Goal: Transaction & Acquisition: Download file/media

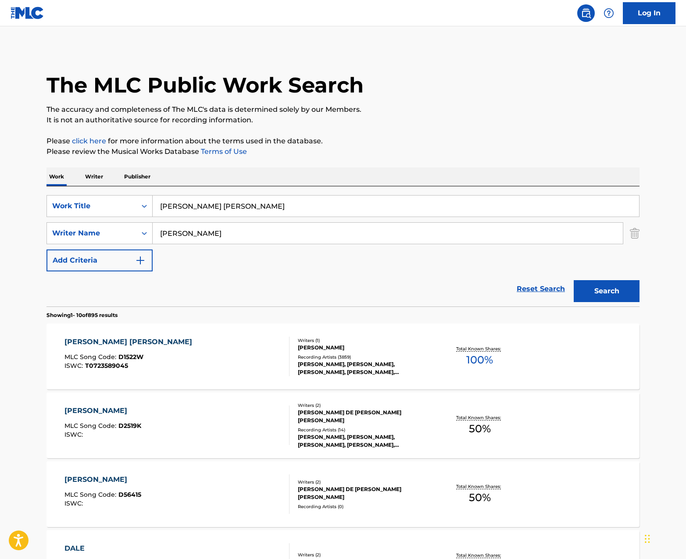
click at [393, 344] on div "[PERSON_NAME]" at bounding box center [364, 348] width 132 height 8
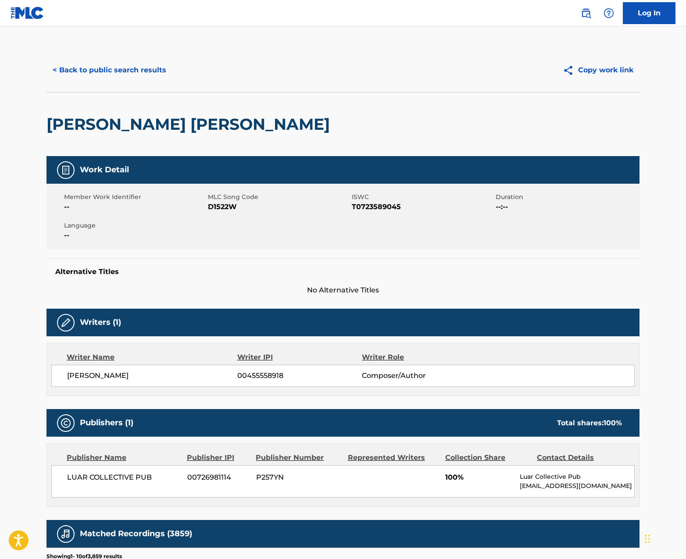
click at [131, 71] on button "< Back to public search results" at bounding box center [109, 70] width 126 height 22
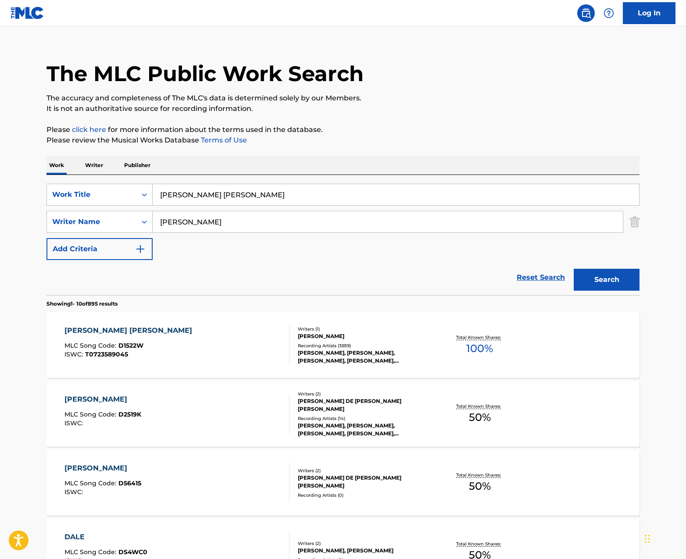
scroll to position [12, 0]
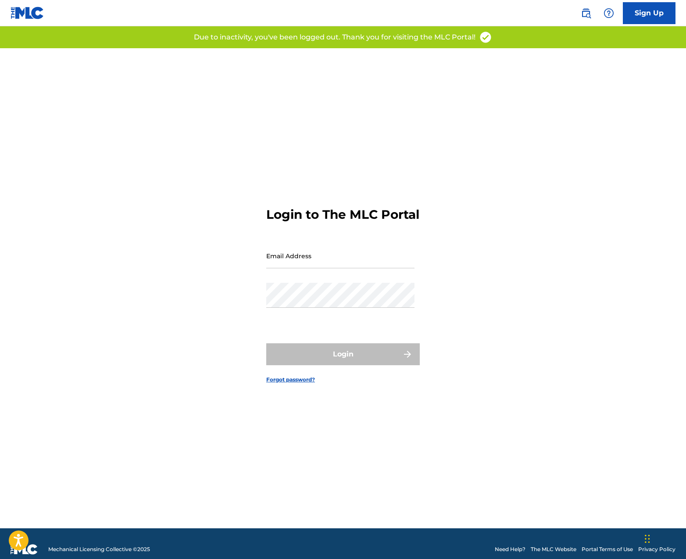
click at [301, 267] on input "Email Address" at bounding box center [340, 255] width 148 height 25
type input "creationmusic18@gmail.com"
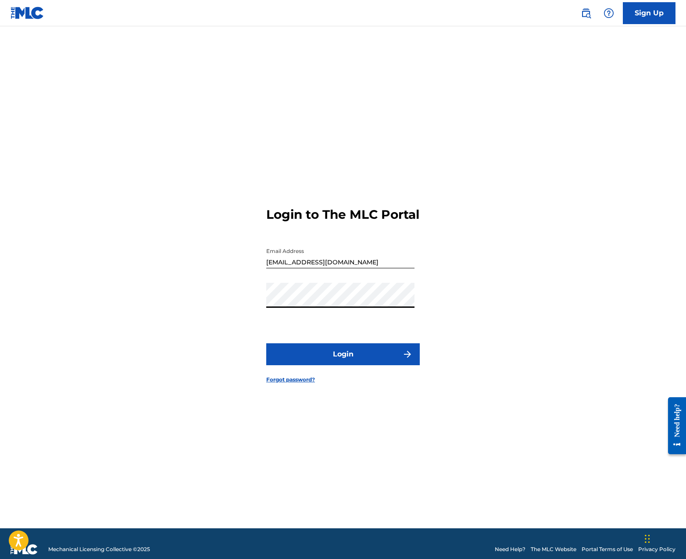
click at [342, 365] on button "Login" at bounding box center [342, 354] width 153 height 22
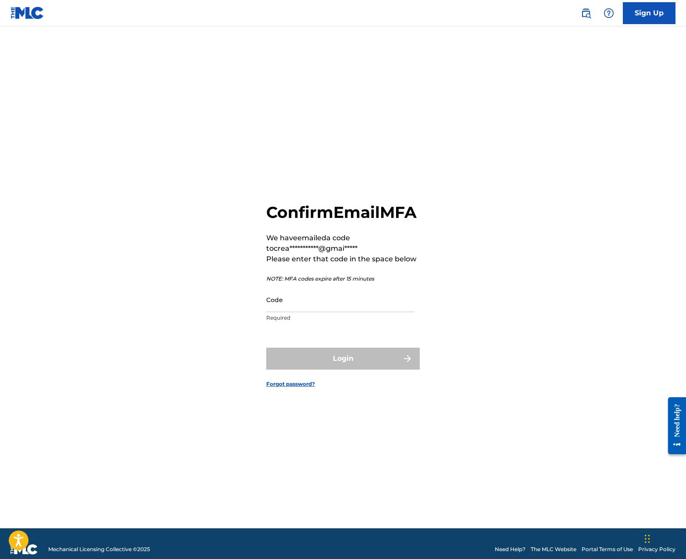
click at [349, 312] on input "Code" at bounding box center [340, 299] width 148 height 25
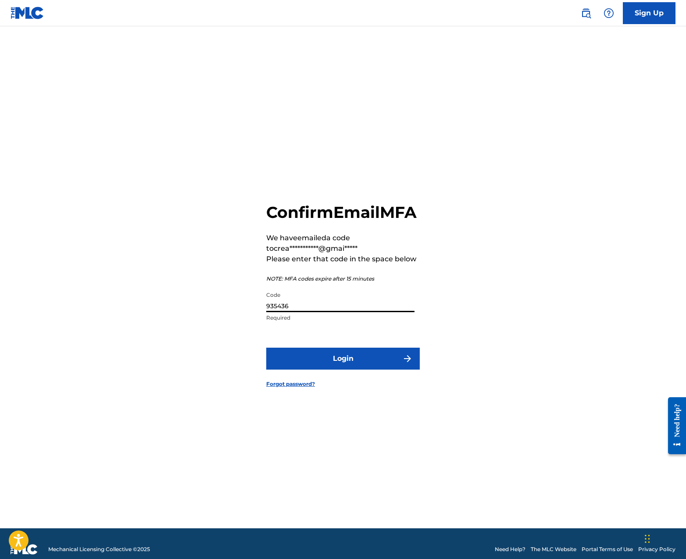
type input "935436"
click at [362, 368] on button "Login" at bounding box center [342, 359] width 153 height 22
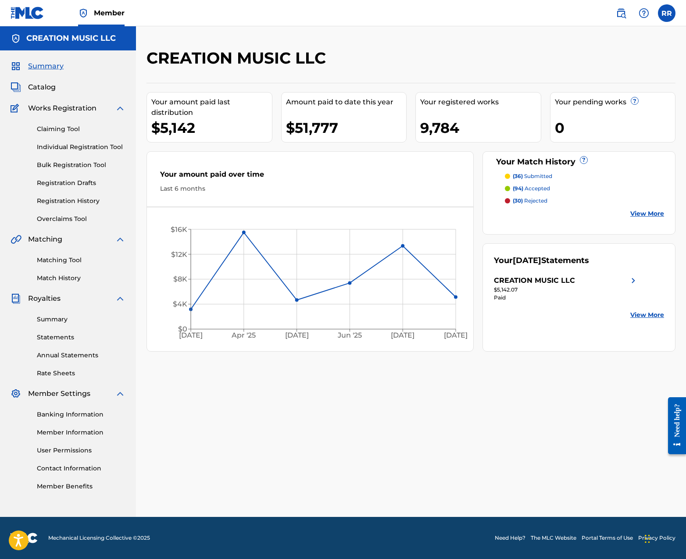
click at [53, 318] on link "Summary" at bounding box center [81, 319] width 89 height 9
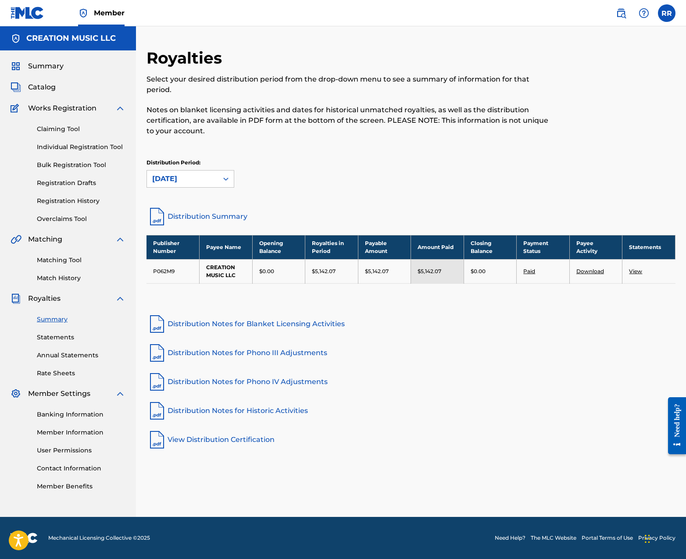
click at [636, 268] on link "View" at bounding box center [635, 271] width 13 height 7
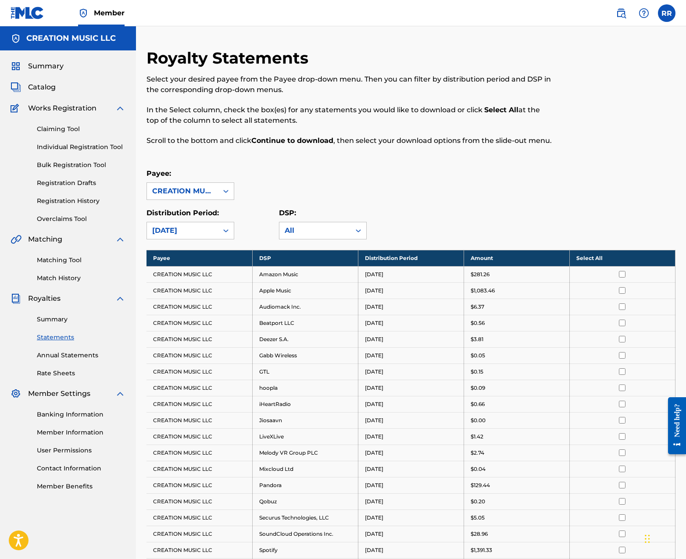
scroll to position [14, 0]
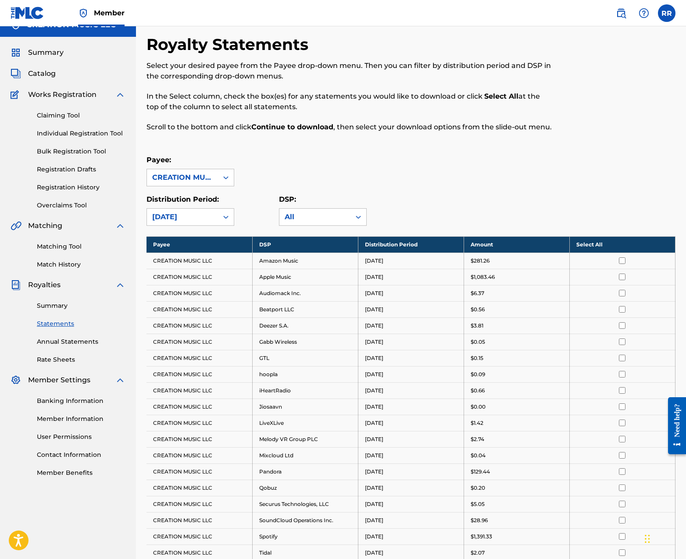
click at [599, 245] on th "Select All" at bounding box center [622, 244] width 106 height 16
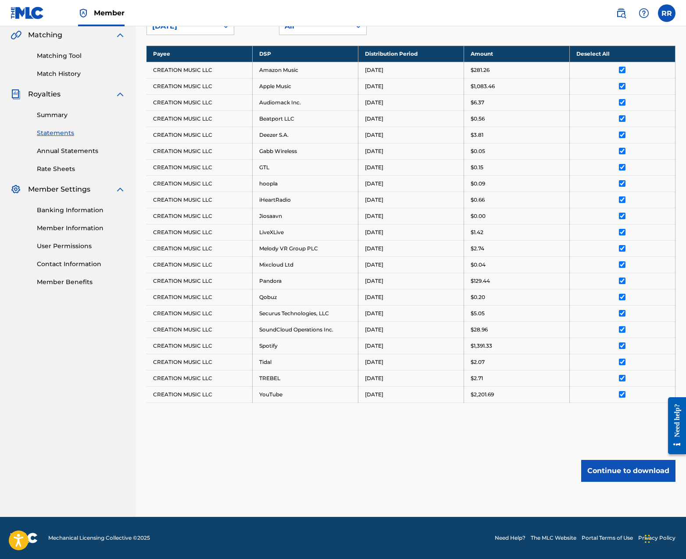
click at [616, 473] on button "Continue to download" at bounding box center [628, 471] width 94 height 22
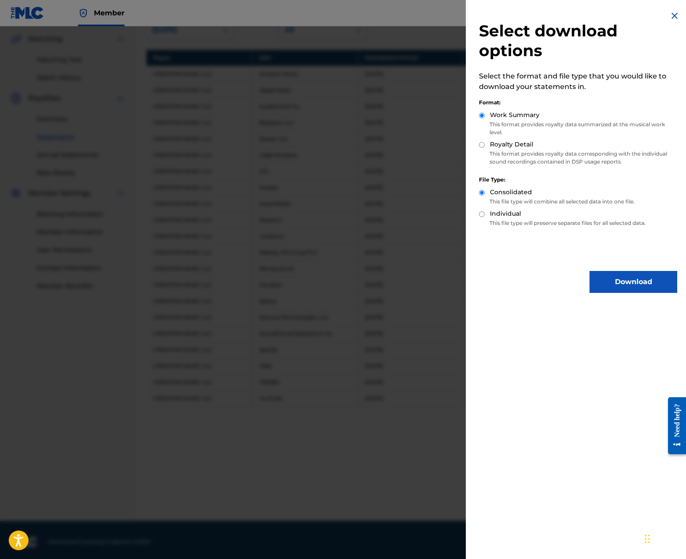
scroll to position [202, 0]
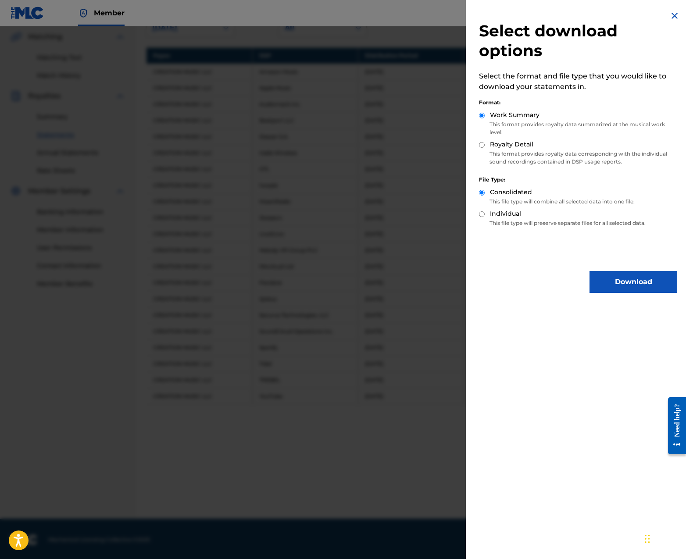
click at [623, 287] on button "Download" at bounding box center [633, 282] width 88 height 22
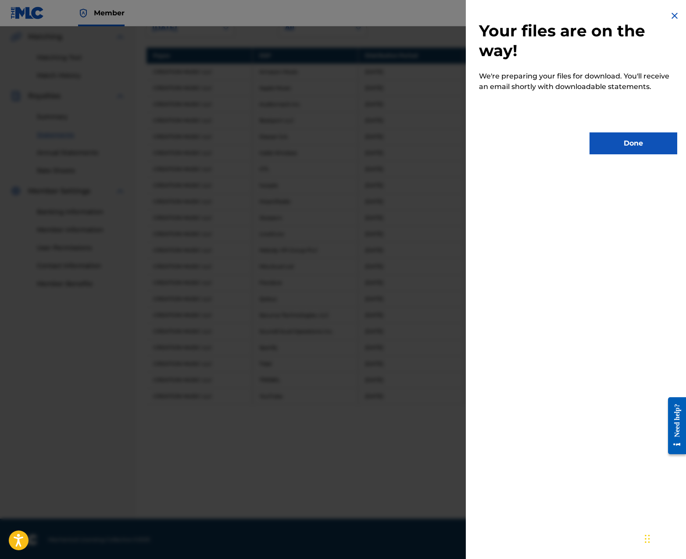
scroll to position [204, 0]
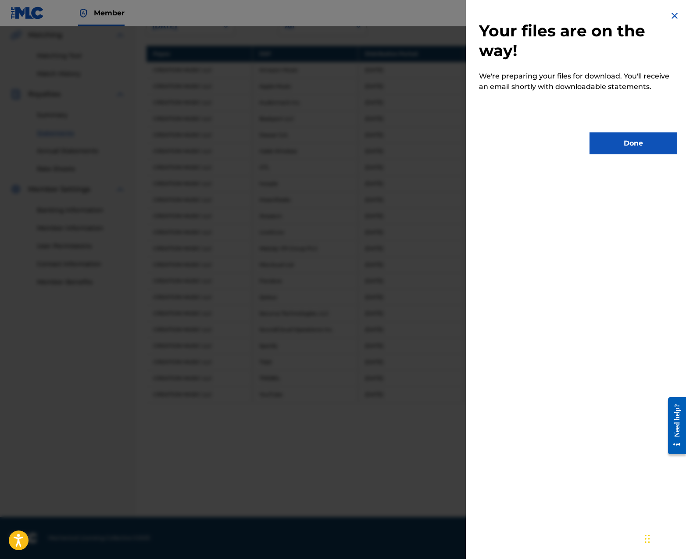
click at [637, 140] on button "Done" at bounding box center [633, 143] width 88 height 22
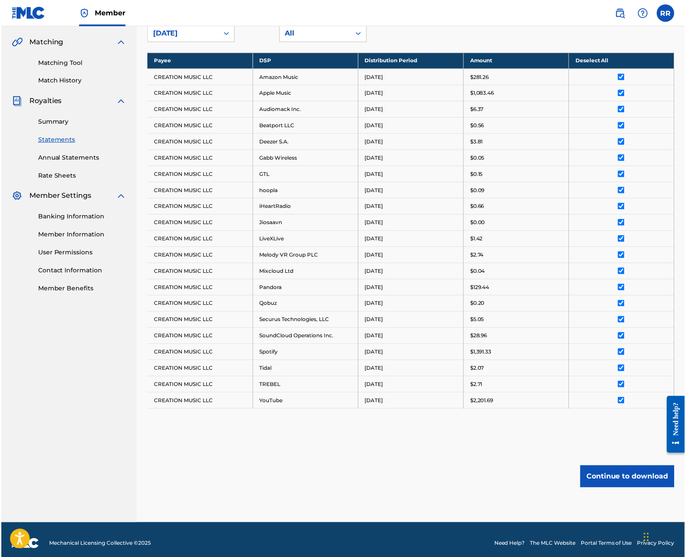
scroll to position [196, 0]
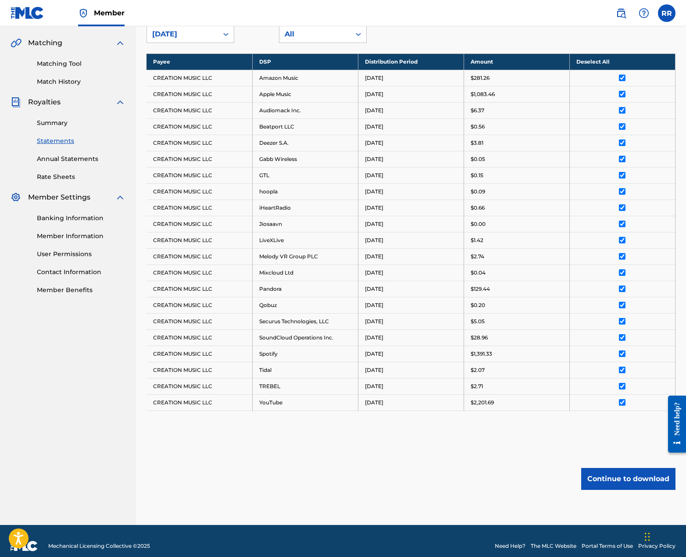
click at [43, 57] on div "Matching Tool Match History" at bounding box center [68, 67] width 115 height 38
click at [56, 81] on link "Match History" at bounding box center [81, 81] width 89 height 9
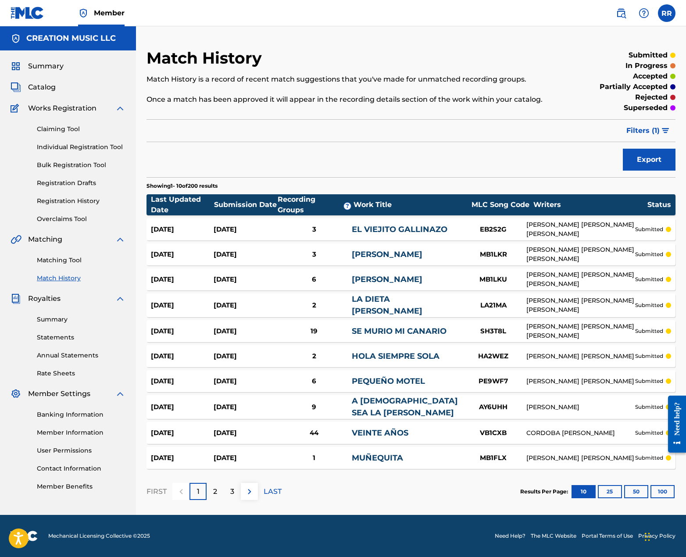
click at [673, 488] on button "100" at bounding box center [662, 491] width 24 height 13
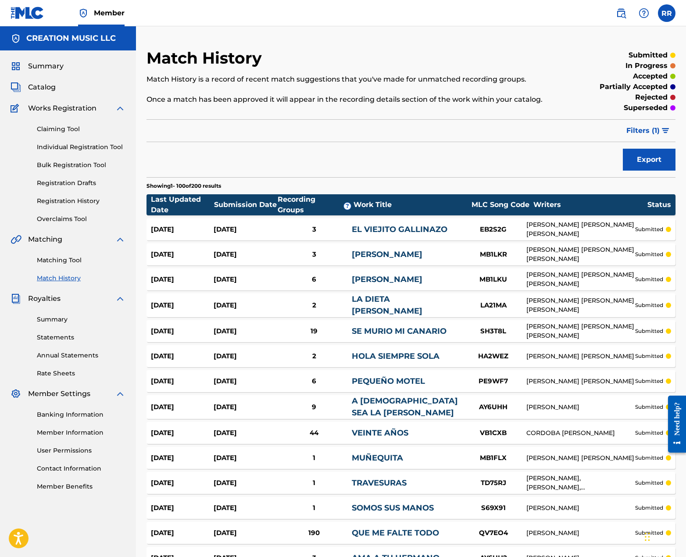
click at [42, 64] on span "Summary" at bounding box center [46, 66] width 36 height 11
